Goal: Use online tool/utility: Utilize a website feature to perform a specific function

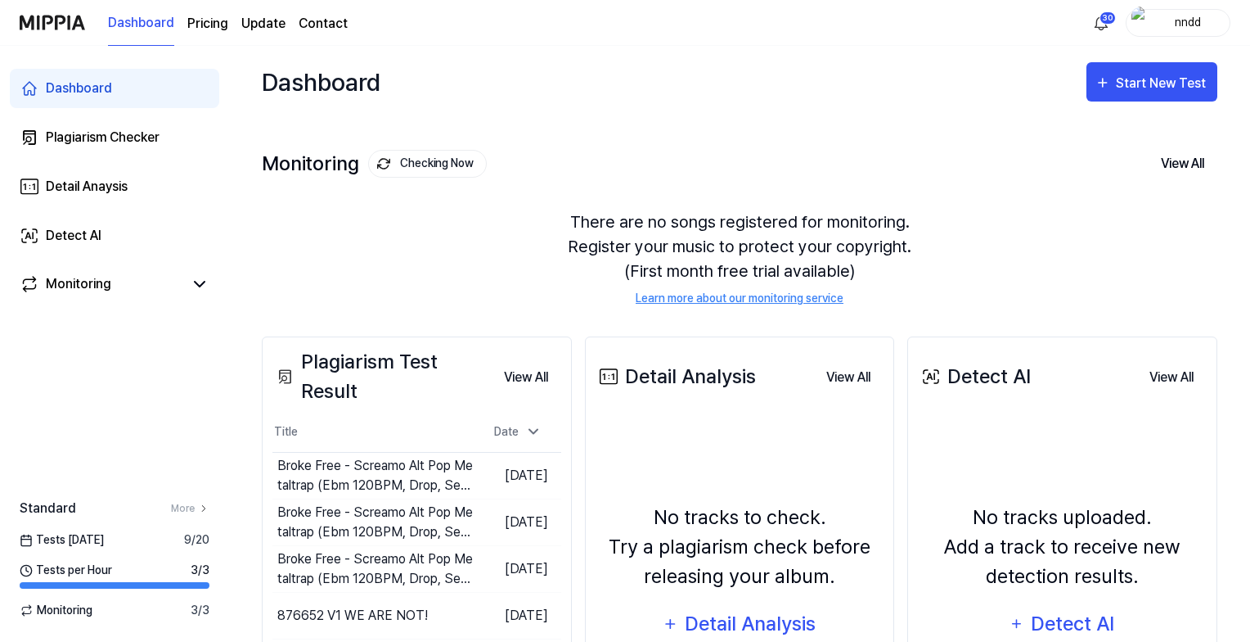
click at [1132, 92] on div "Start New Test" at bounding box center [1162, 83] width 93 height 21
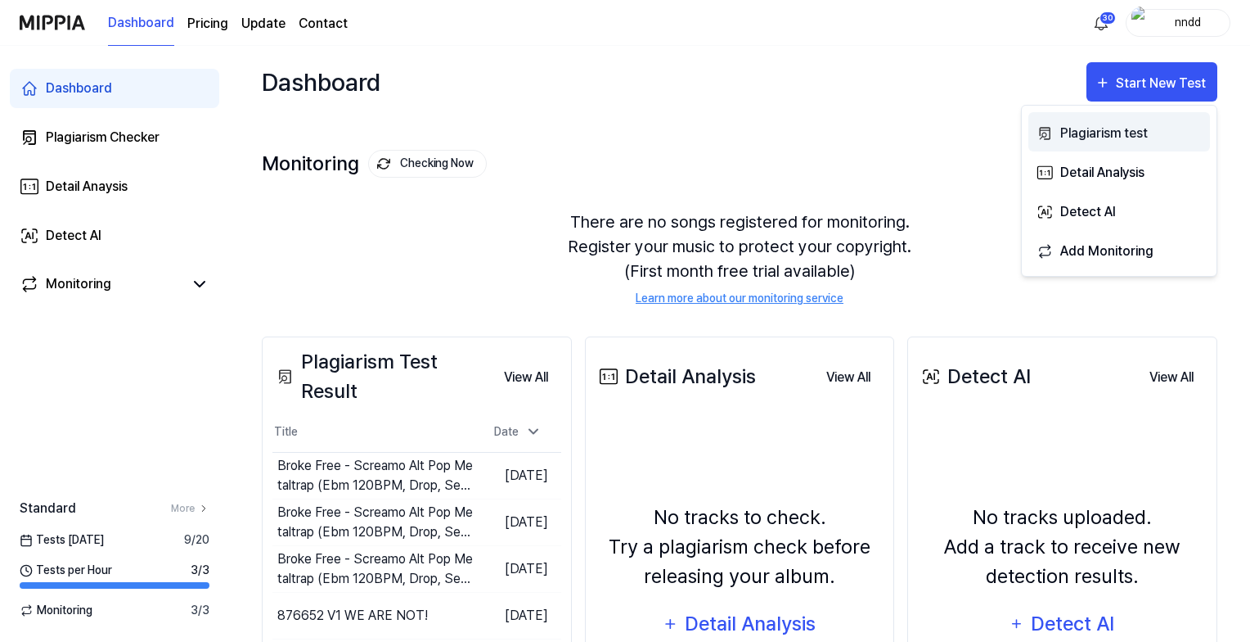
click at [1113, 125] on div "Plagiarism test" at bounding box center [1131, 133] width 142 height 21
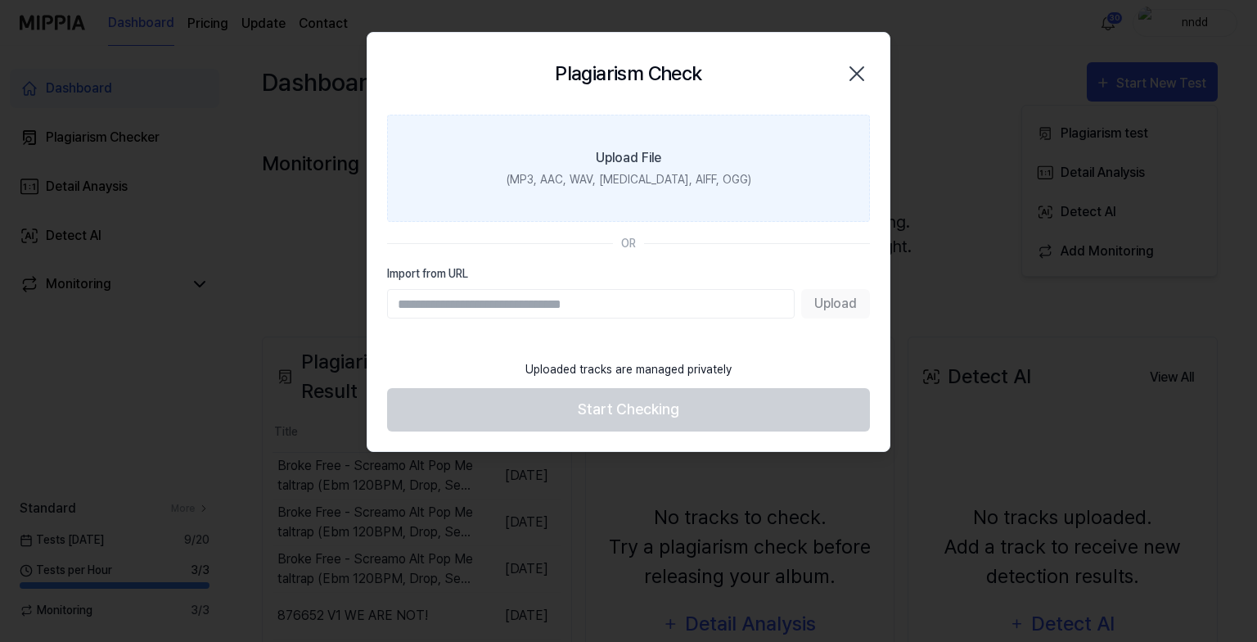
click at [720, 170] on label "Upload File (MP3, AAC, WAV, [MEDICAL_DATA], AIFF, OGG)" at bounding box center [628, 168] width 483 height 107
click at [0, 0] on input "Upload File (MP3, AAC, WAV, [MEDICAL_DATA], AIFF, OGG)" at bounding box center [0, 0] width 0 height 0
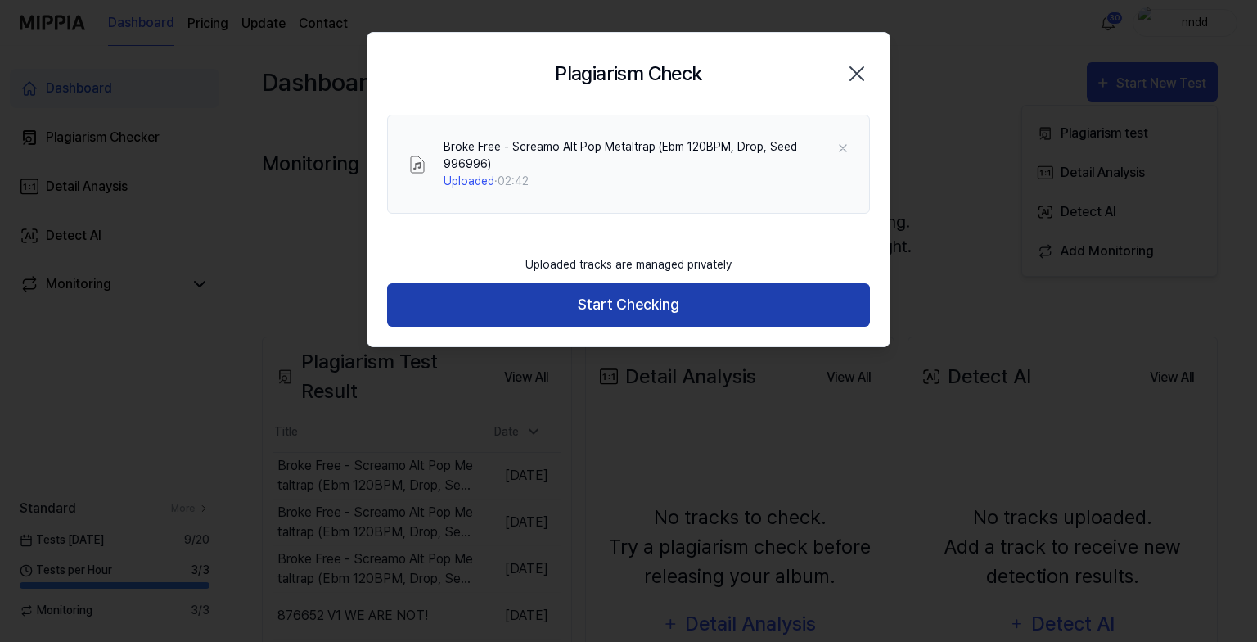
click at [540, 297] on button "Start Checking" at bounding box center [628, 304] width 483 height 43
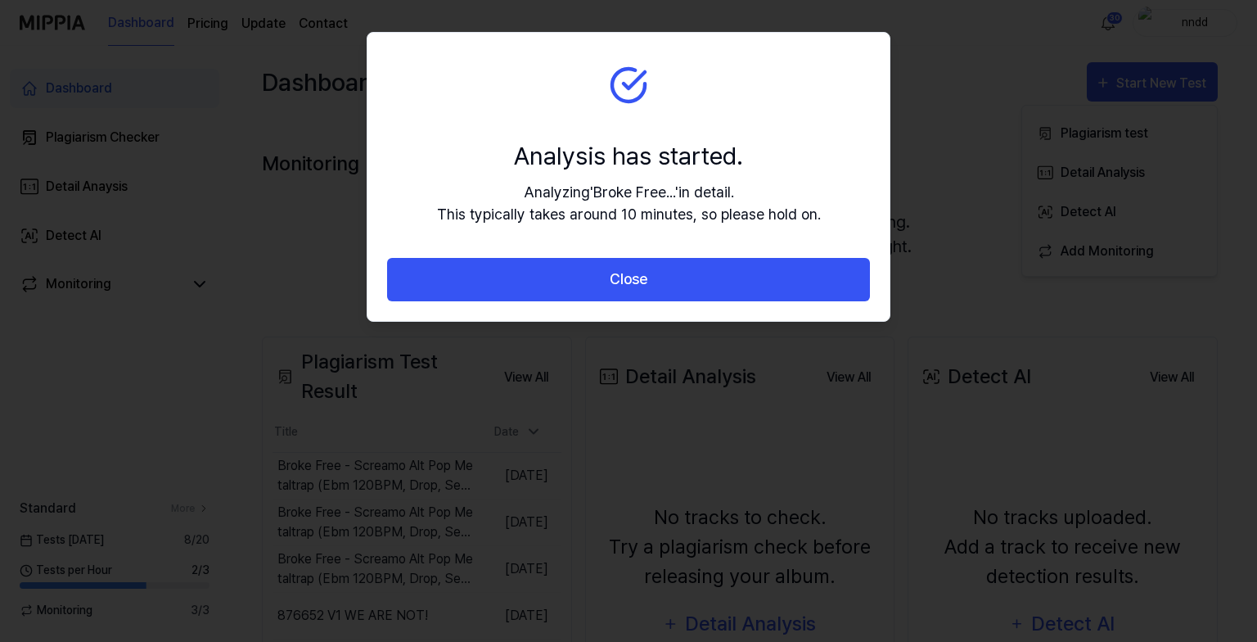
click at [540, 297] on button "Close" at bounding box center [628, 279] width 483 height 43
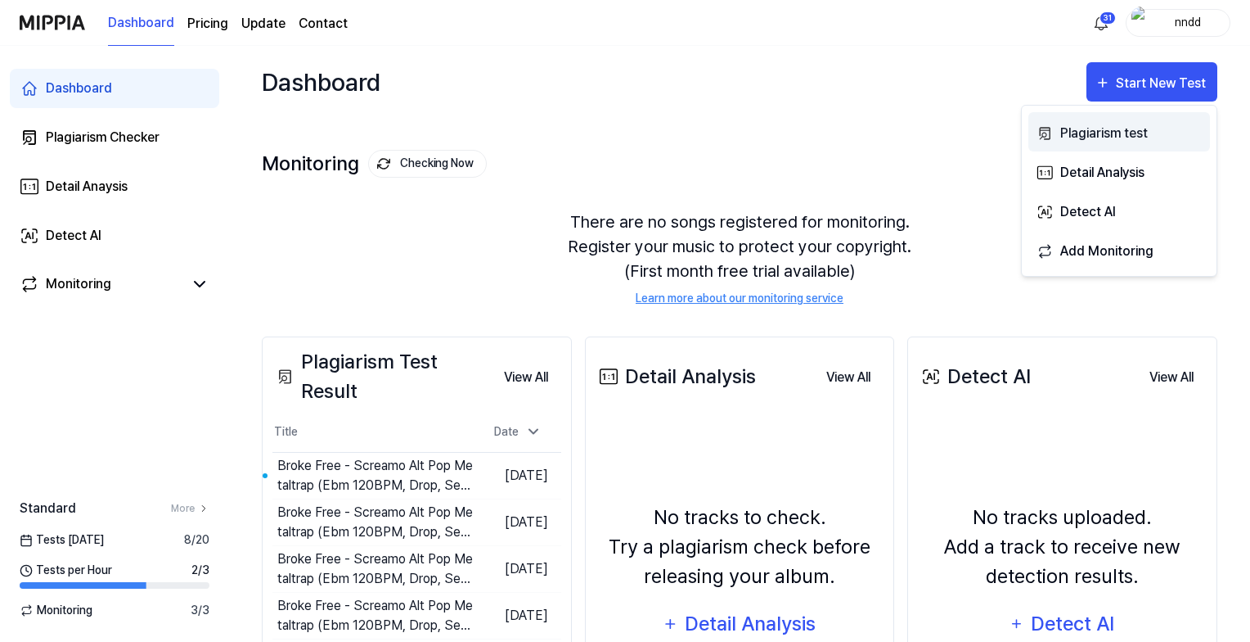
click at [1078, 127] on div "Plagiarism test" at bounding box center [1131, 133] width 142 height 21
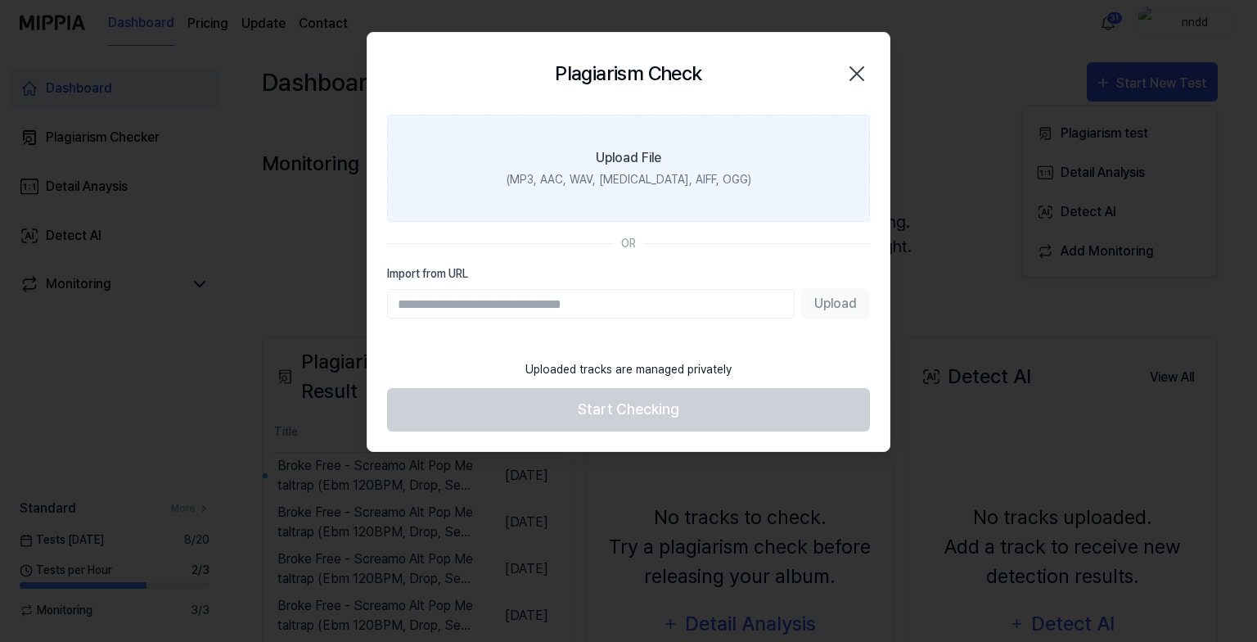
click at [687, 213] on label "Upload File (MP3, AAC, WAV, [MEDICAL_DATA], AIFF, OGG)" at bounding box center [628, 168] width 483 height 107
click at [0, 0] on input "Upload File (MP3, AAC, WAV, [MEDICAL_DATA], AIFF, OGG)" at bounding box center [0, 0] width 0 height 0
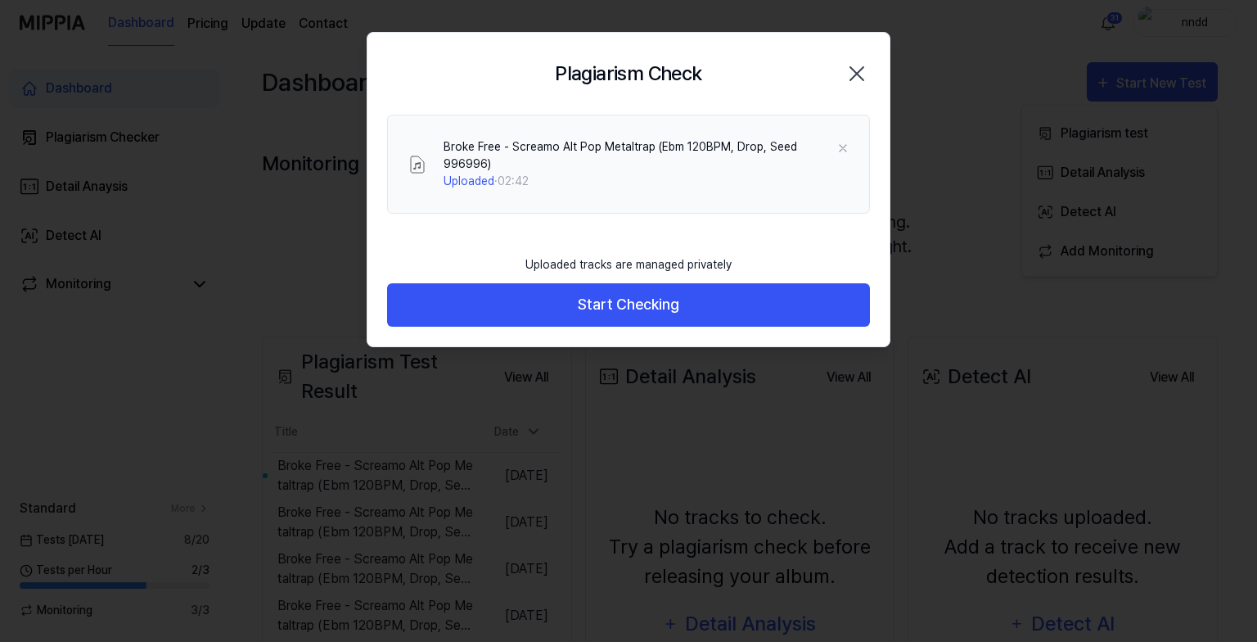
click at [521, 308] on div "Uploaded tracks are managed privately Start Checking" at bounding box center [628, 296] width 522 height 100
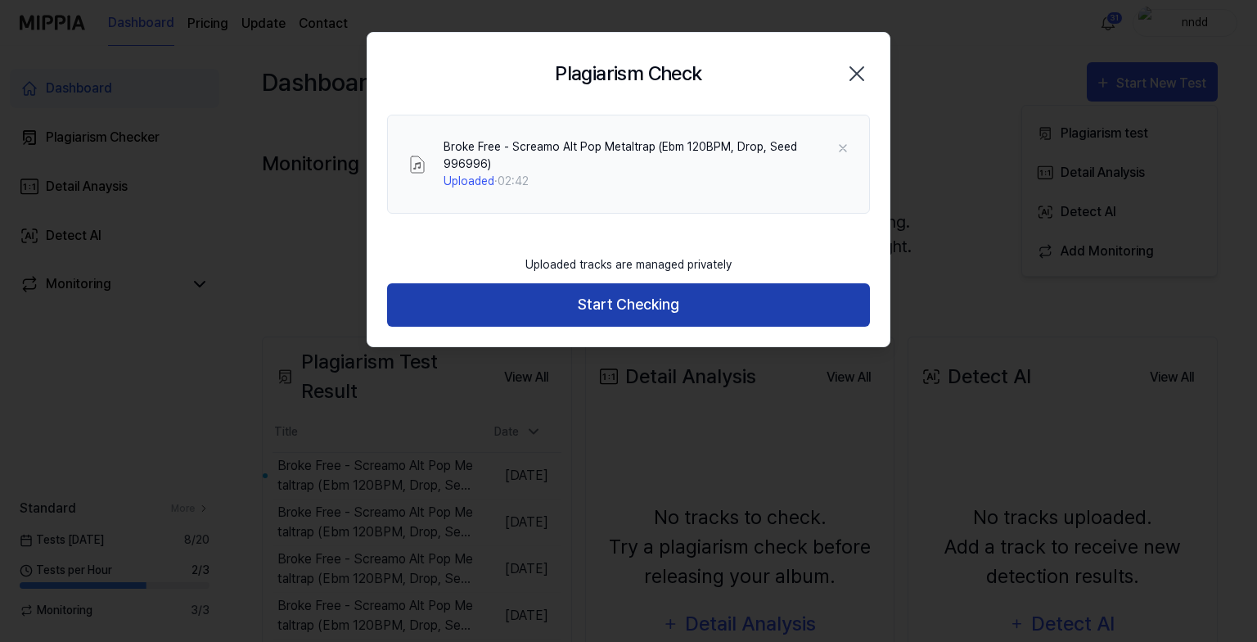
click at [536, 290] on button "Start Checking" at bounding box center [628, 304] width 483 height 43
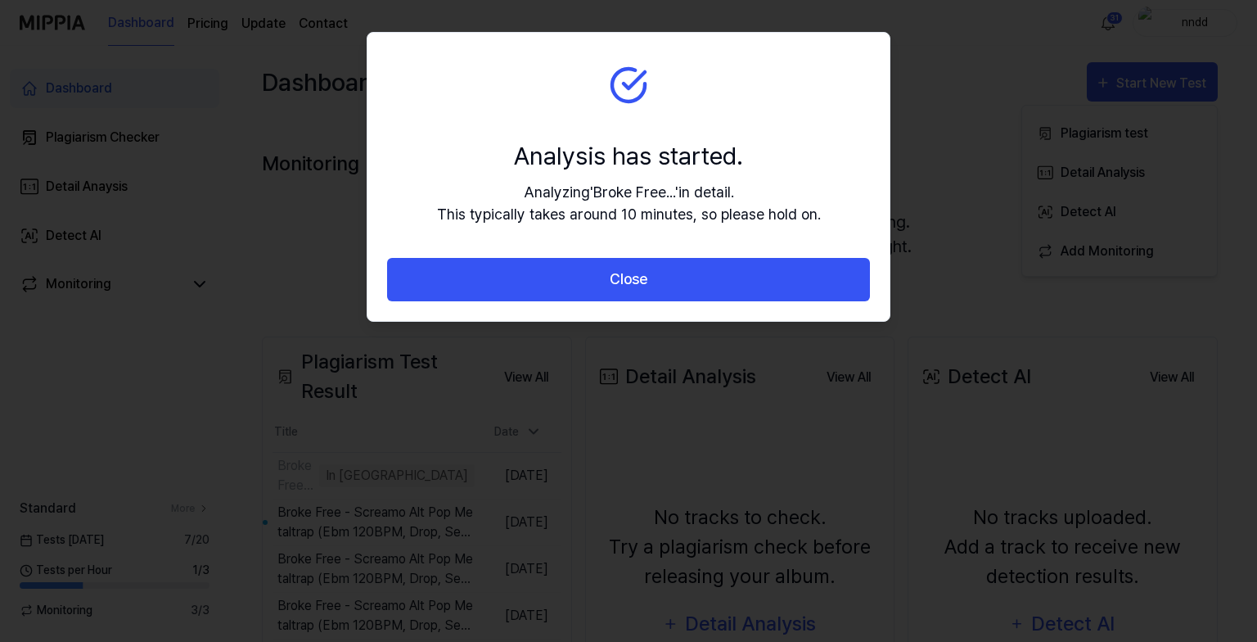
click at [536, 290] on button "Close" at bounding box center [628, 279] width 483 height 43
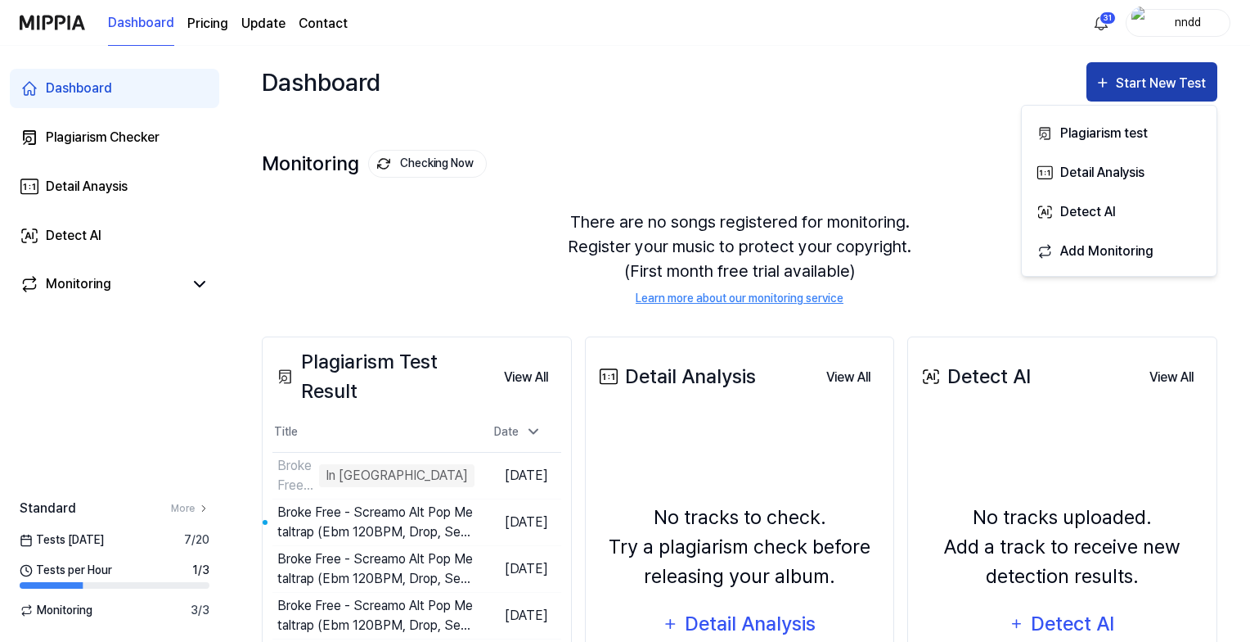
click at [1101, 85] on icon "button" at bounding box center [1103, 83] width 16 height 20
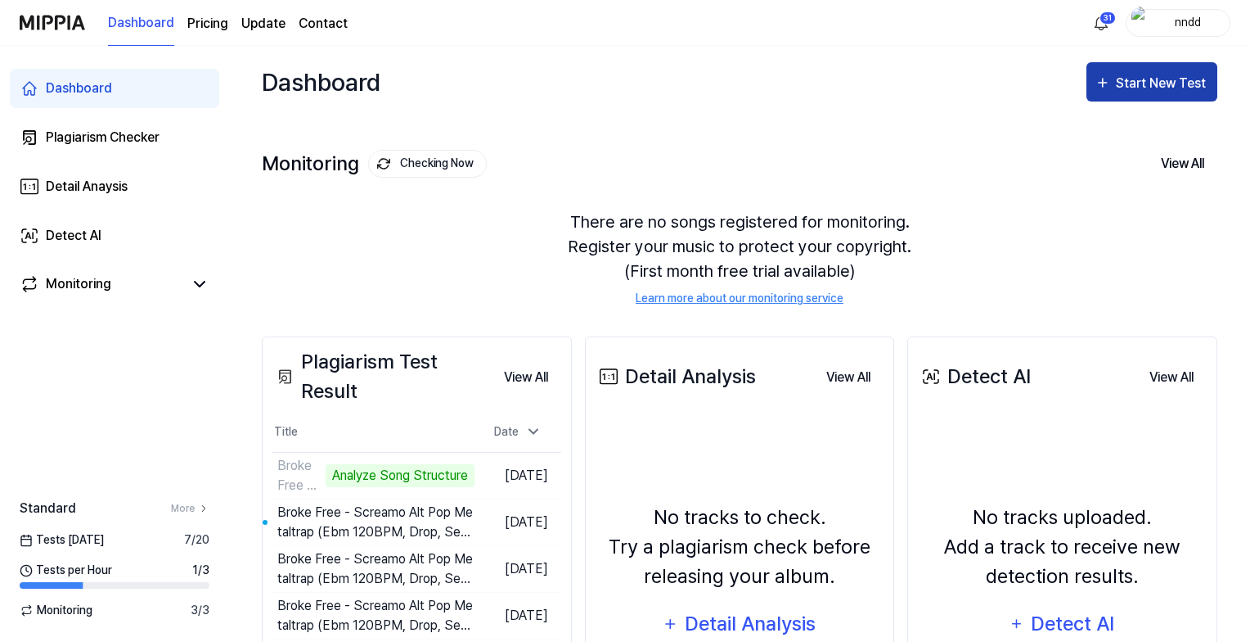
click at [1116, 69] on button "Start New Test" at bounding box center [1152, 81] width 131 height 39
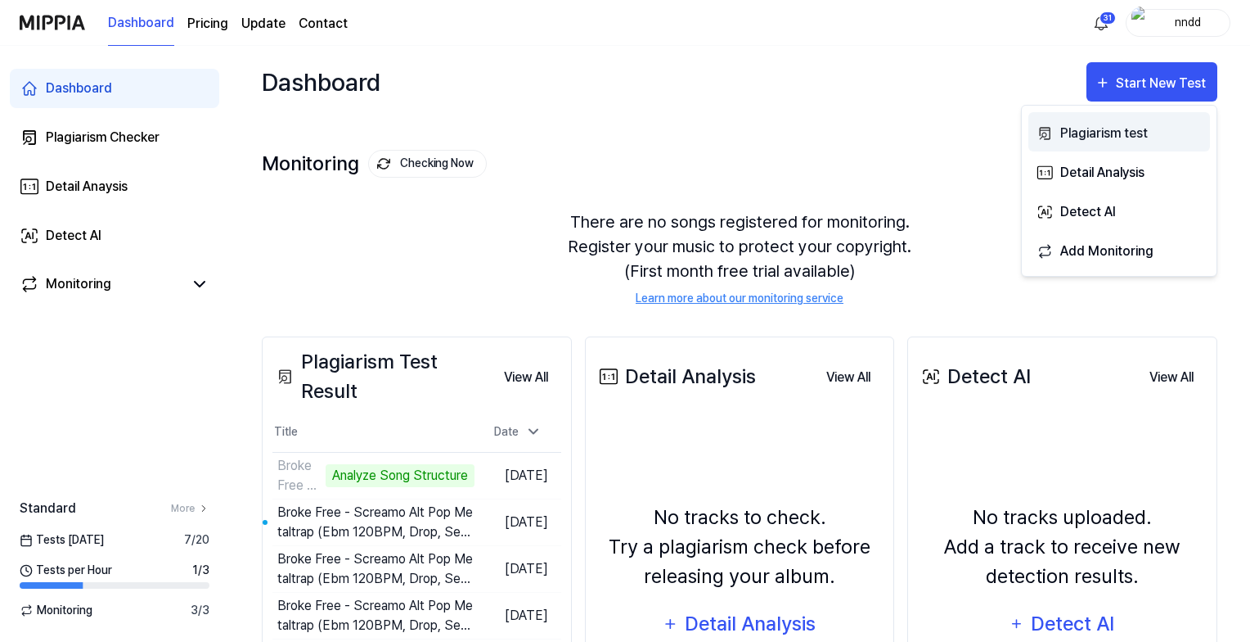
click at [1078, 126] on div "Plagiarism test" at bounding box center [1131, 133] width 142 height 21
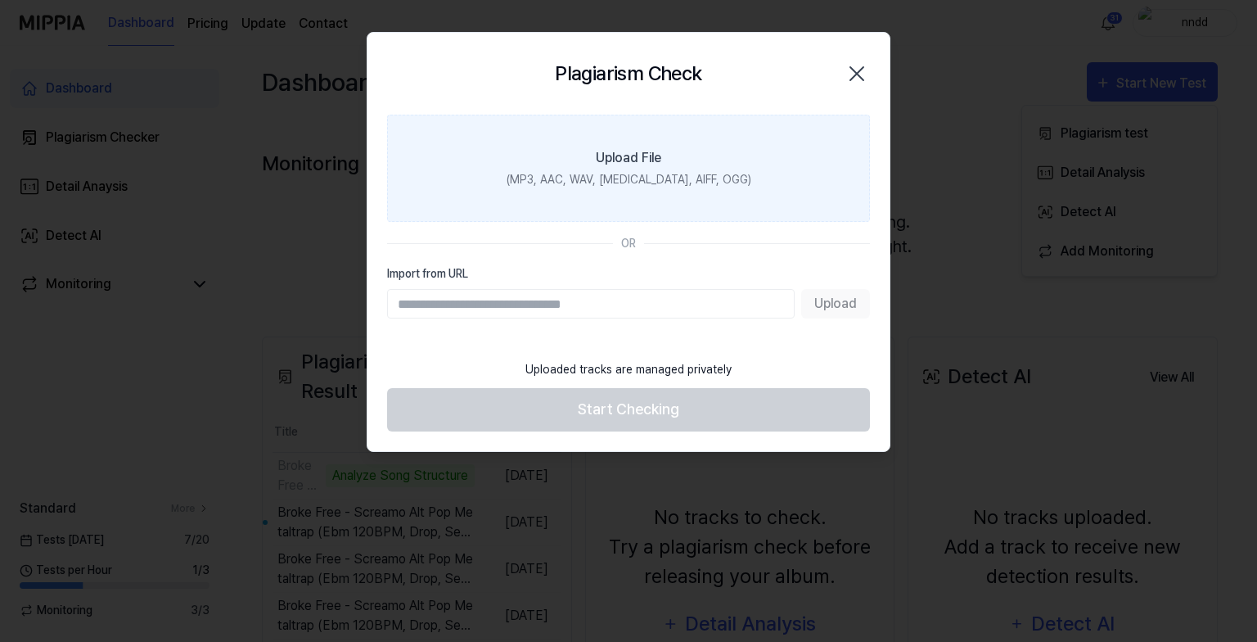
click at [741, 172] on label "Upload File (MP3, AAC, WAV, [MEDICAL_DATA], AIFF, OGG)" at bounding box center [628, 168] width 483 height 107
click at [0, 0] on input "Upload File (MP3, AAC, WAV, [MEDICAL_DATA], AIFF, OGG)" at bounding box center [0, 0] width 0 height 0
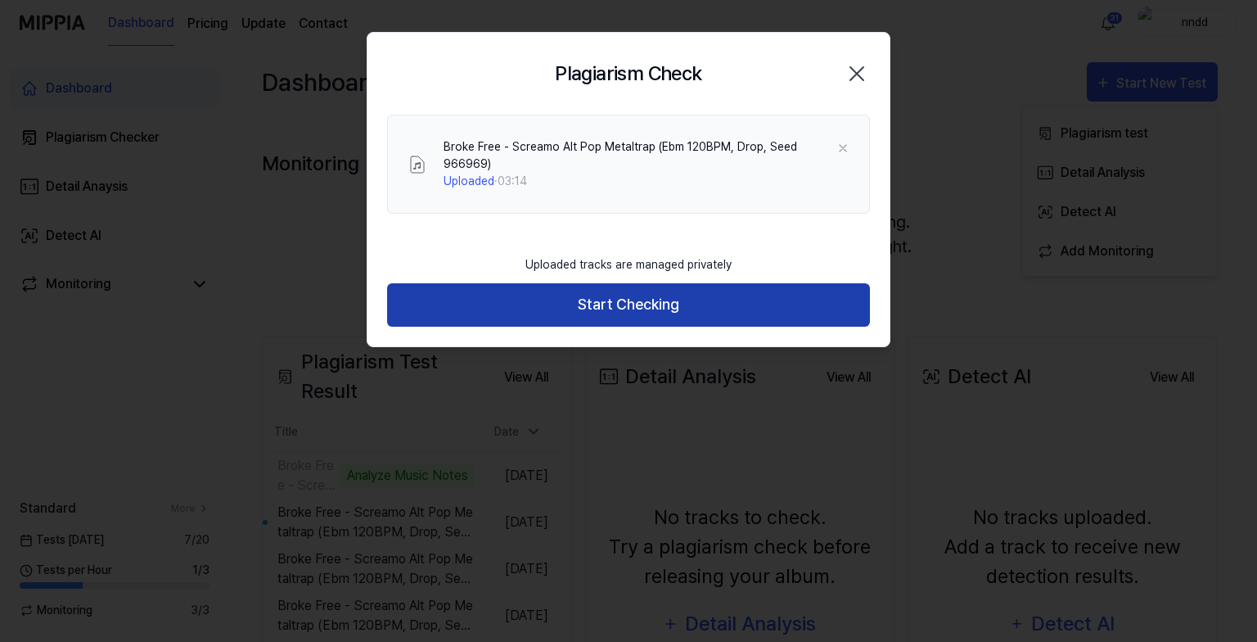
click at [547, 293] on button "Start Checking" at bounding box center [628, 304] width 483 height 43
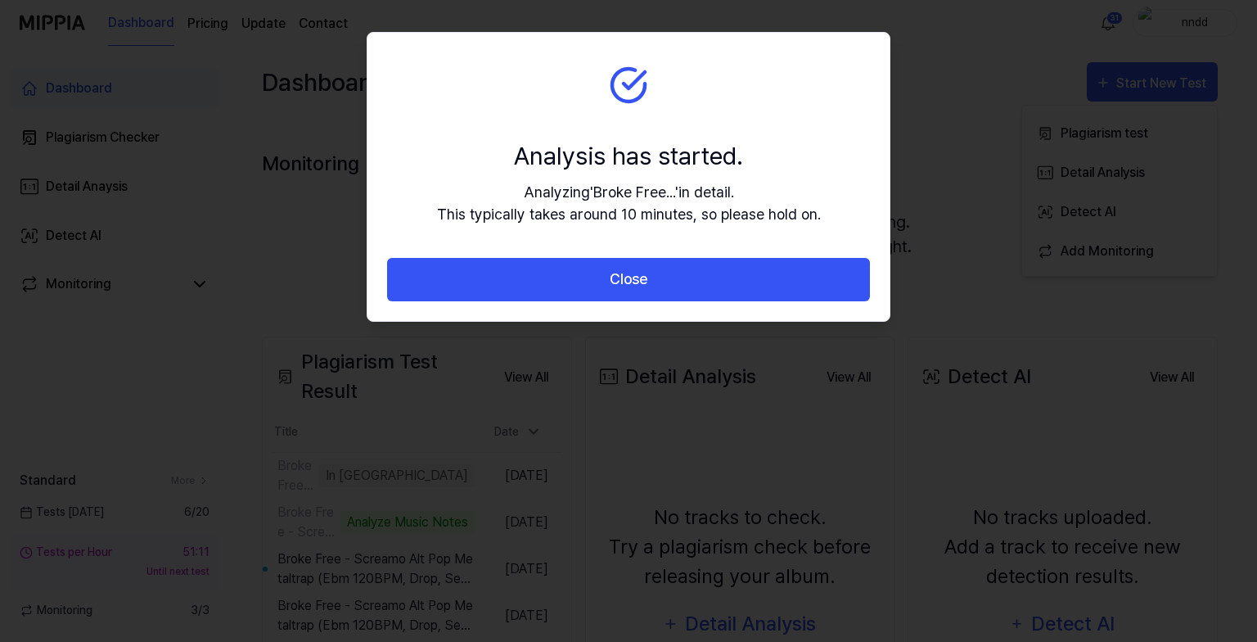
click at [547, 293] on button "Close" at bounding box center [628, 279] width 483 height 43
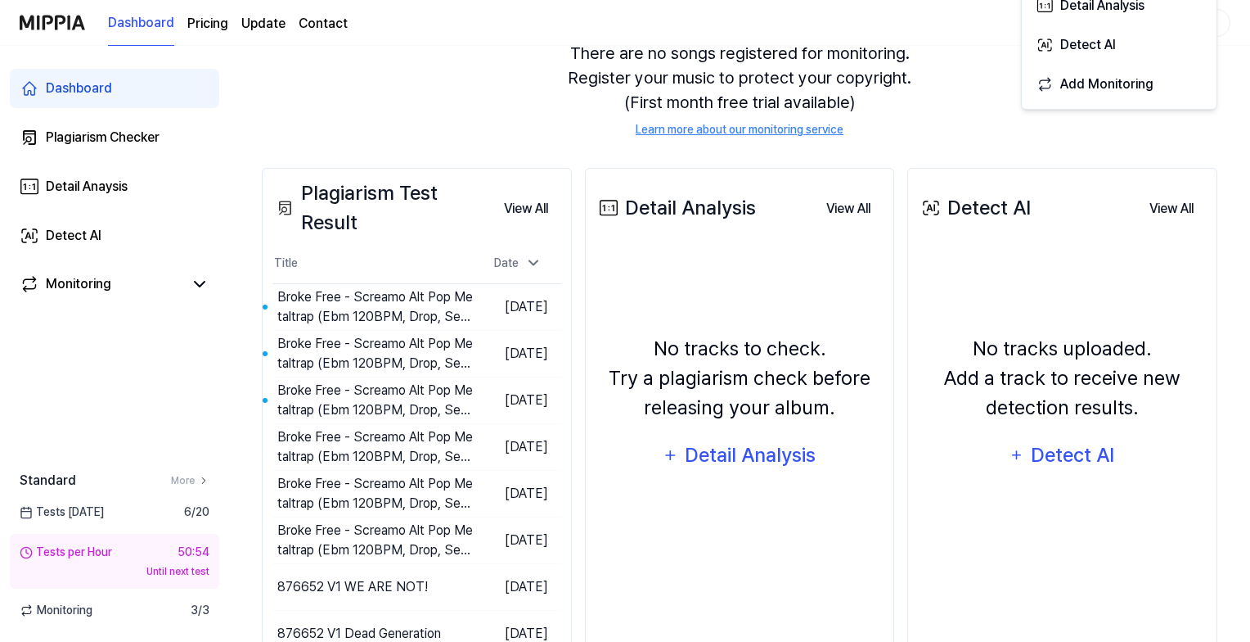
scroll to position [170, 0]
click at [522, 211] on button "View All" at bounding box center [526, 207] width 70 height 33
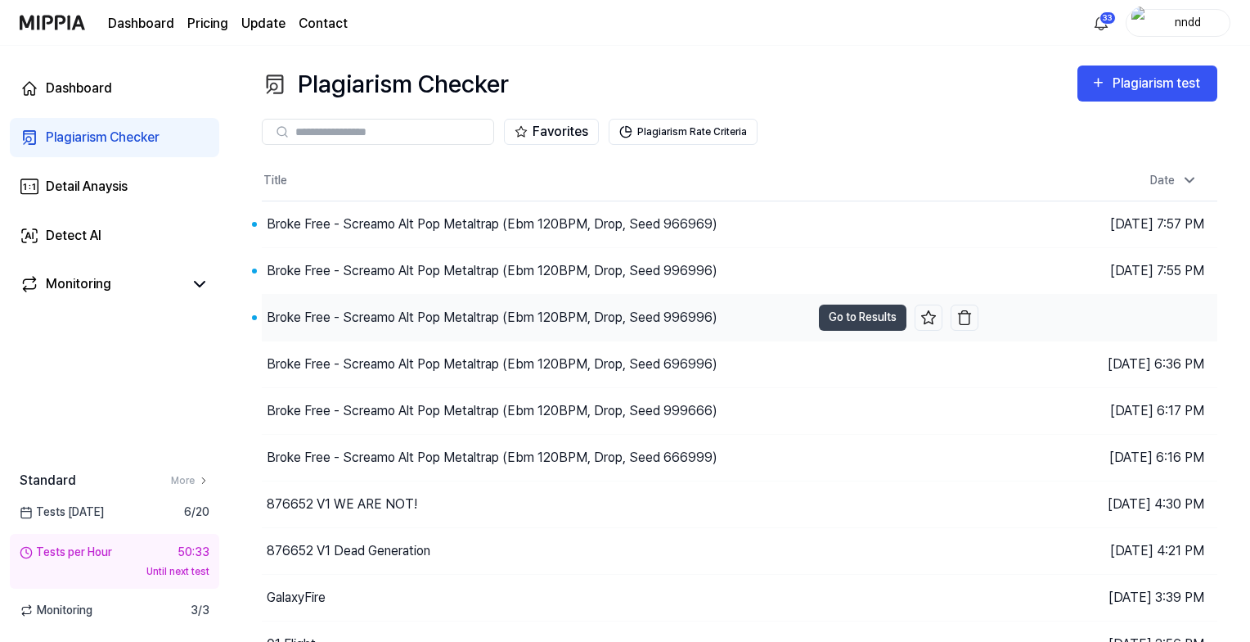
click at [491, 312] on div "Broke Free - Screamo Alt Pop Metaltrap (Ebm 120BPM, Drop, Seed 996996)" at bounding box center [492, 318] width 451 height 20
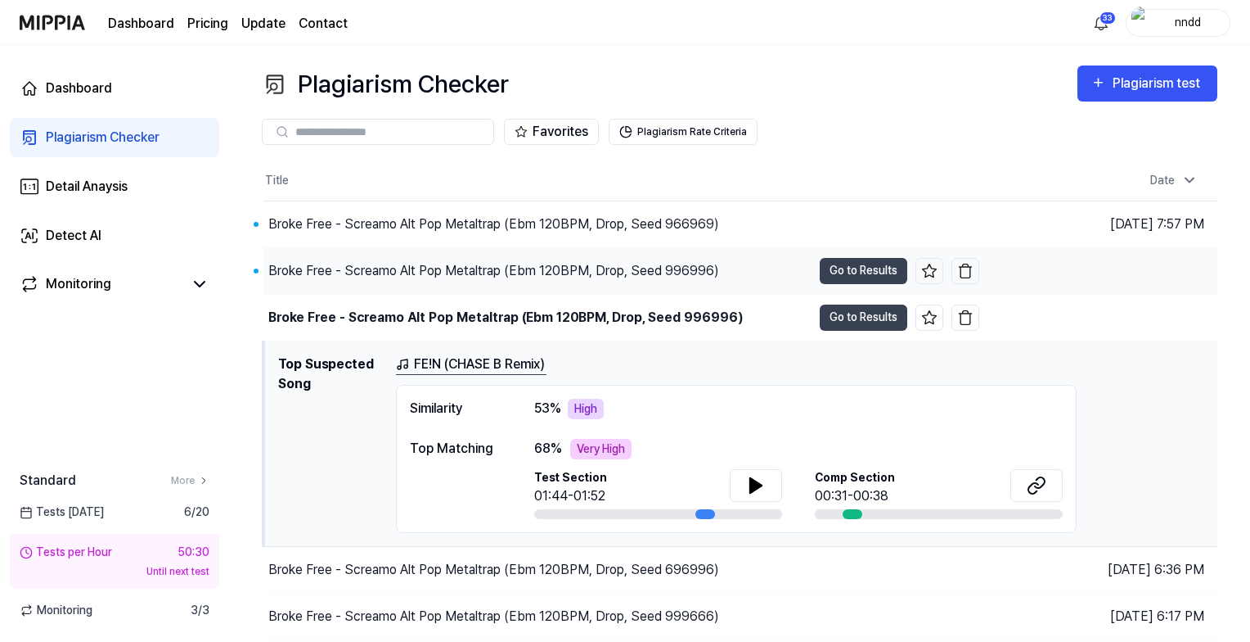
click at [496, 272] on div "Broke Free - Screamo Alt Pop Metaltrap (Ebm 120BPM, Drop, Seed 996996)" at bounding box center [493, 271] width 451 height 20
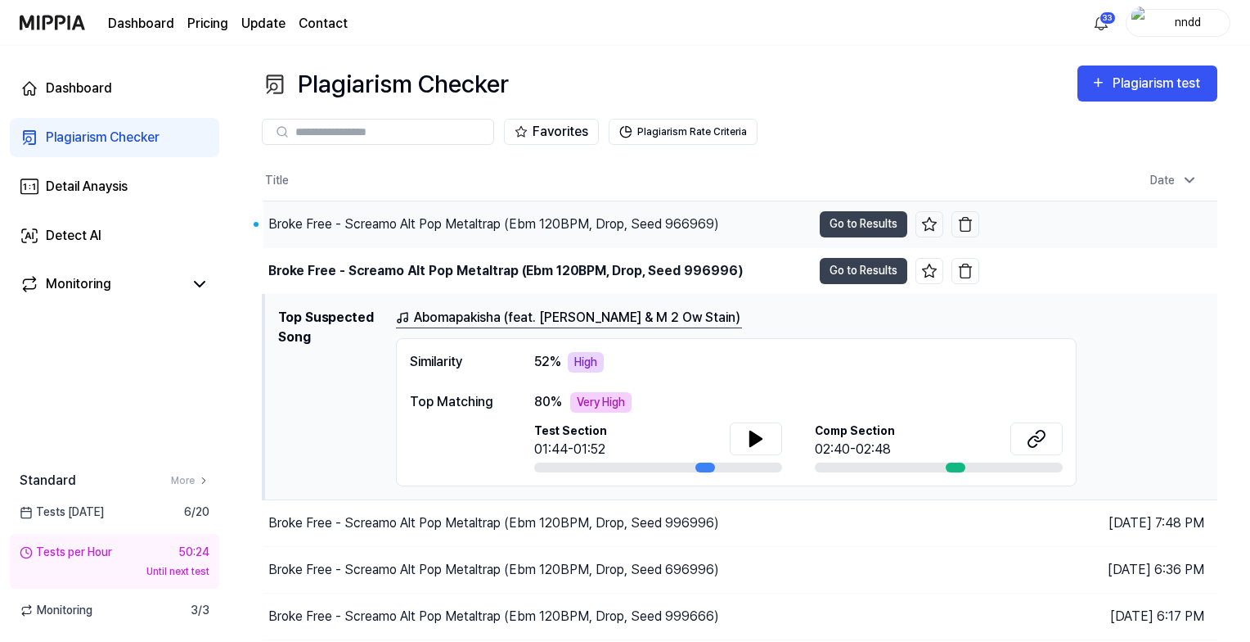
click at [520, 215] on div "Broke Free - Screamo Alt Pop Metaltrap (Ebm 120BPM, Drop, Seed 966969)" at bounding box center [493, 224] width 451 height 20
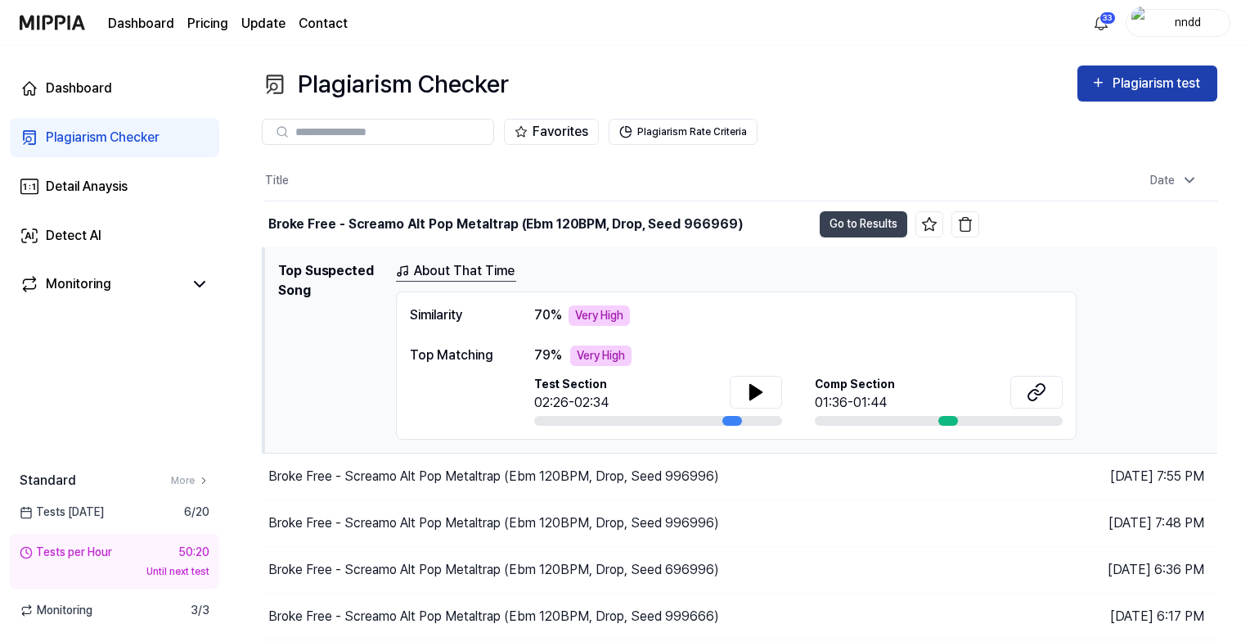
click at [1113, 68] on button "Plagiarism test" at bounding box center [1148, 83] width 140 height 36
